Goal: Task Accomplishment & Management: Manage account settings

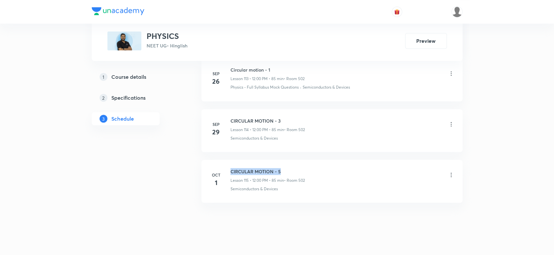
drag, startPoint x: 225, startPoint y: 158, endPoint x: 316, endPoint y: 155, distance: 90.1
click at [316, 160] on li "[DATE] CIRCULAR MOTION - 5 Lesson 115 • 12:00 PM • 85 min • Room 502 Semiconduc…" at bounding box center [331, 181] width 261 height 43
copy h6 "CIRCULAR MOTION - 5"
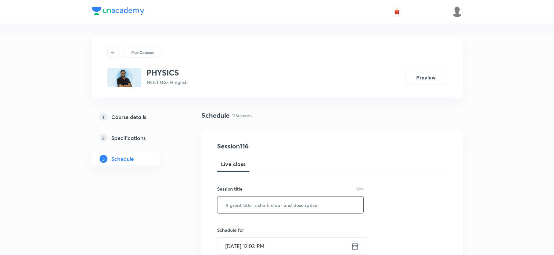
click at [236, 204] on input "text" at bounding box center [290, 204] width 146 height 17
paste input "CIRCULAR MOTION - 5"
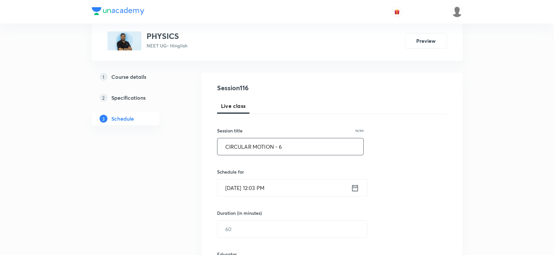
scroll to position [85, 0]
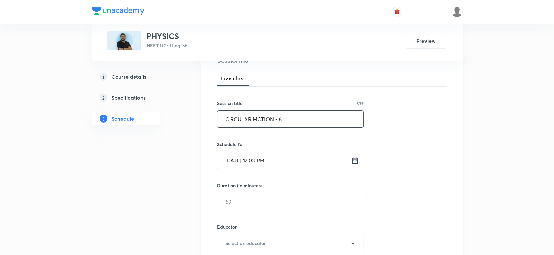
type input "CIRCULAR MOTION - 6"
click at [361, 162] on div "[DATE] 12:03 PM ​" at bounding box center [292, 159] width 150 height 17
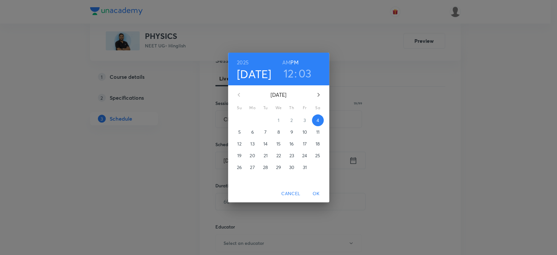
click at [301, 72] on h3 "03" at bounding box center [305, 73] width 13 height 14
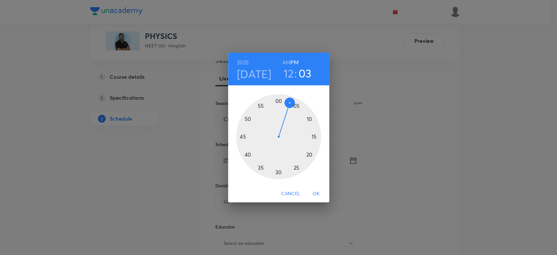
click at [302, 109] on div at bounding box center [278, 136] width 85 height 85
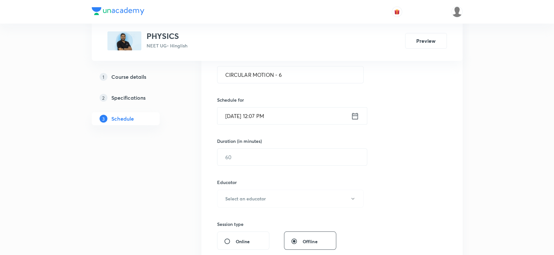
scroll to position [132, 0]
click at [234, 155] on input "text" at bounding box center [291, 155] width 149 height 17
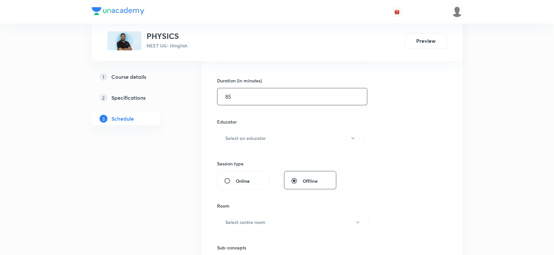
scroll to position [196, 0]
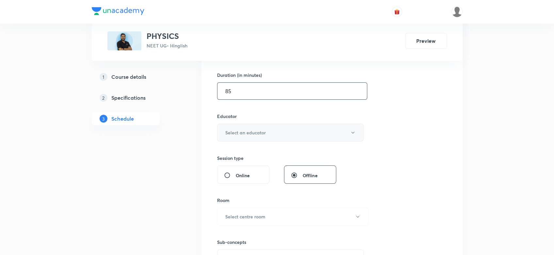
type input "85"
click at [230, 132] on h6 "Select an educator" at bounding box center [245, 132] width 40 height 7
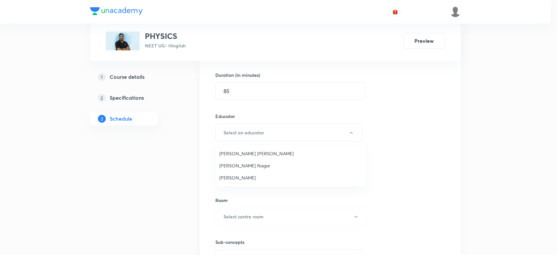
click at [230, 150] on span "[PERSON_NAME] [PERSON_NAME]" at bounding box center [290, 153] width 143 height 7
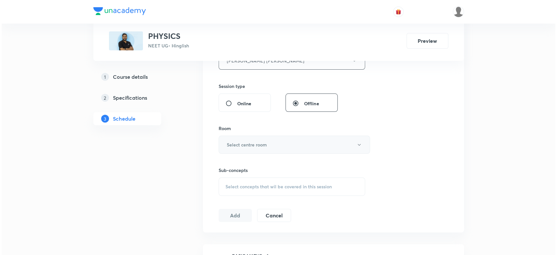
scroll to position [281, 0]
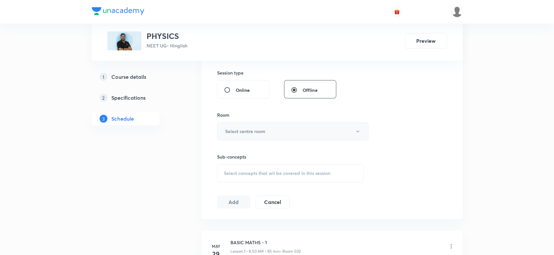
click at [251, 133] on h6 "Select centre room" at bounding box center [245, 131] width 40 height 7
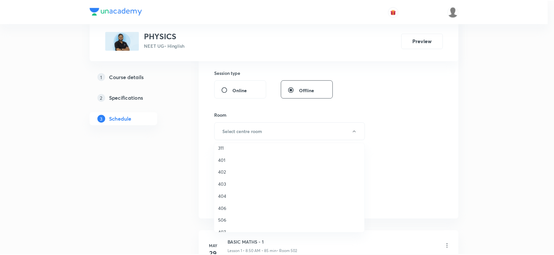
scroll to position [131, 0]
click at [222, 163] on span "402" at bounding box center [290, 166] width 143 height 7
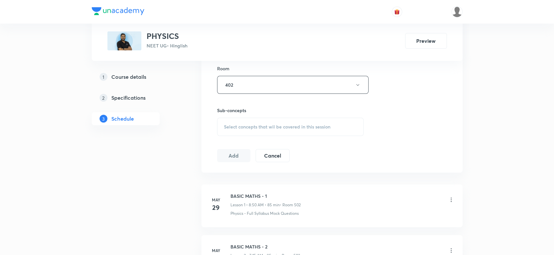
click at [253, 132] on div "Select concepts that wil be covered in this session" at bounding box center [290, 126] width 147 height 18
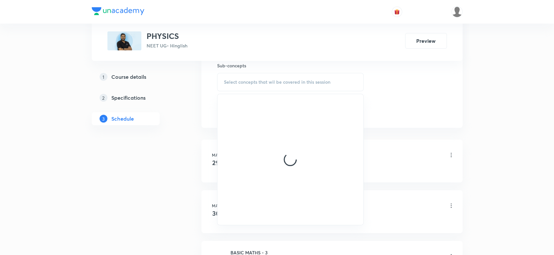
scroll to position [374, 0]
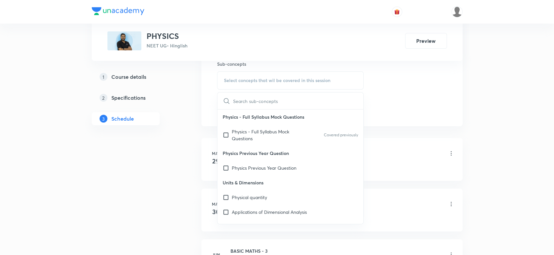
click at [252, 142] on div "Physics - Full Syllabus Mock Questions Covered previously" at bounding box center [290, 135] width 146 height 22
checkbox input "true"
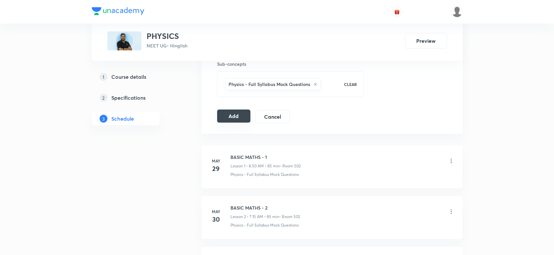
click at [221, 112] on button "Add" at bounding box center [234, 115] width 34 height 13
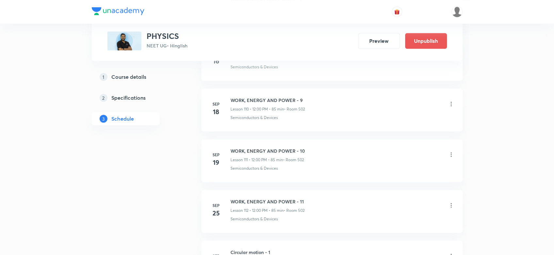
scroll to position [6169, 0]
